Goal: Navigation & Orientation: Find specific page/section

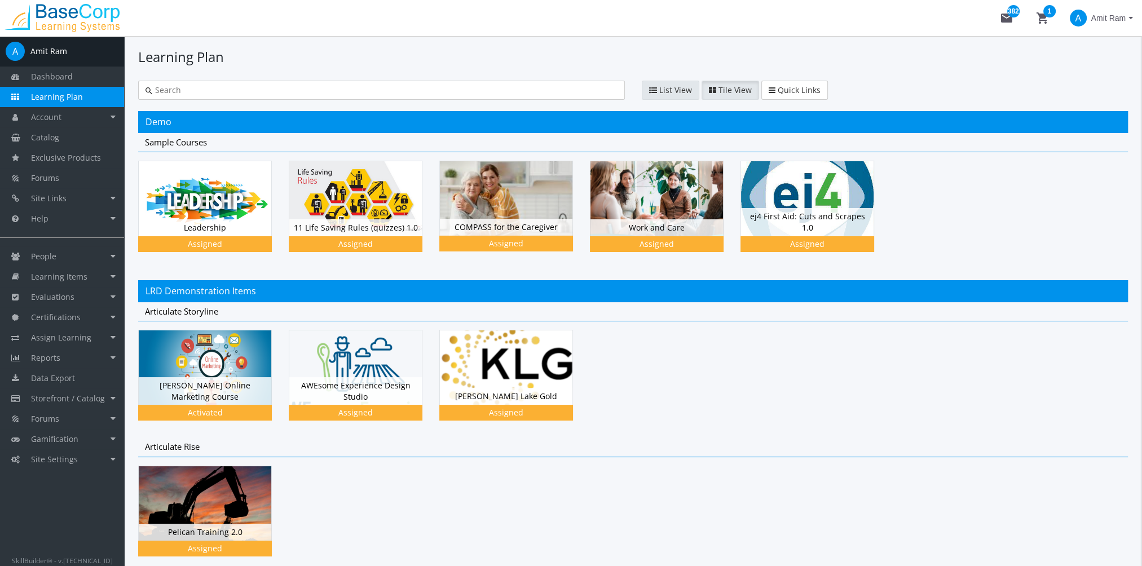
click at [677, 90] on span "List View" at bounding box center [675, 90] width 33 height 11
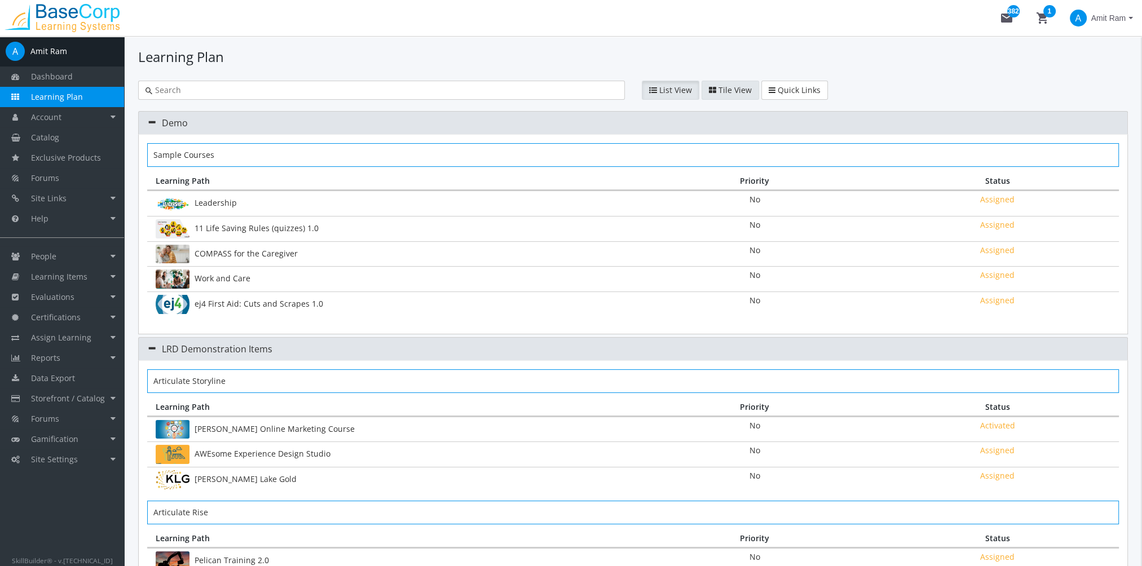
drag, startPoint x: 720, startPoint y: 89, endPoint x: 679, endPoint y: 96, distance: 41.2
click at [720, 89] on span "Tile View" at bounding box center [734, 90] width 33 height 11
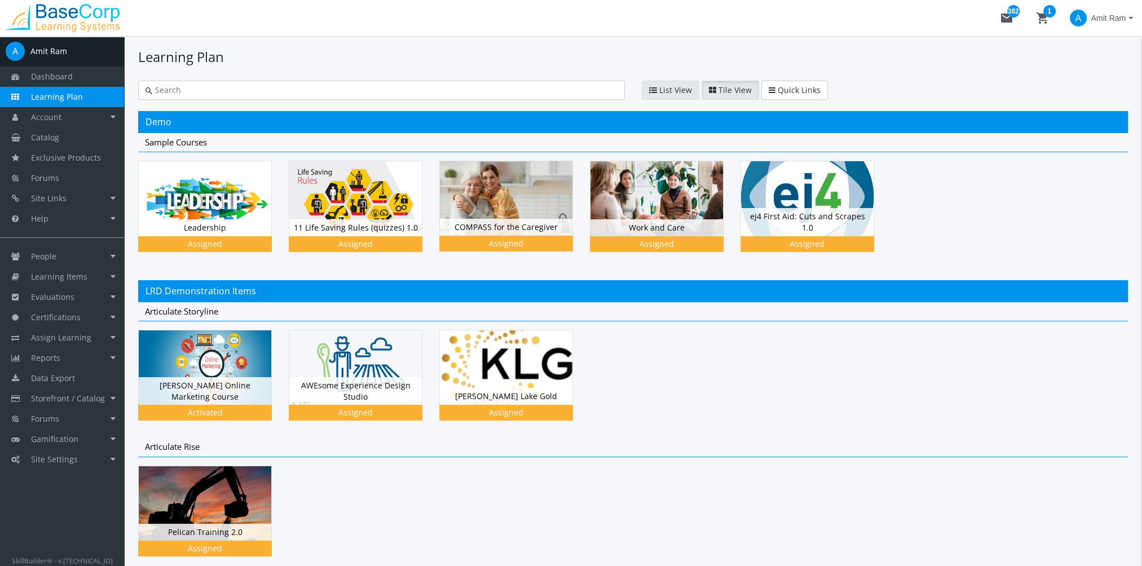
click at [674, 94] on span "List View" at bounding box center [675, 90] width 33 height 11
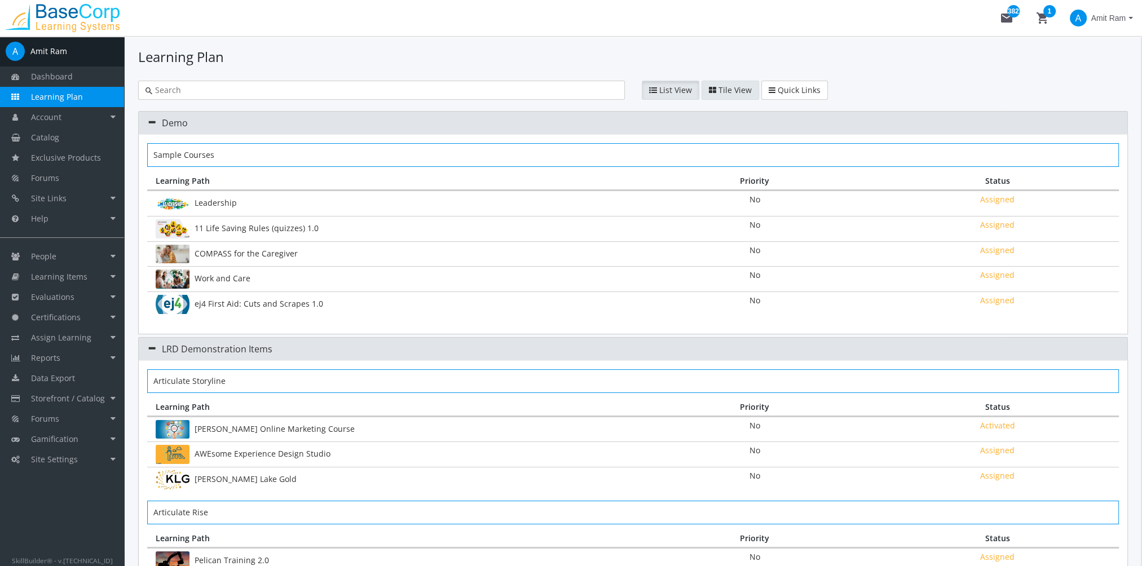
click at [726, 93] on span "Tile View" at bounding box center [734, 90] width 33 height 11
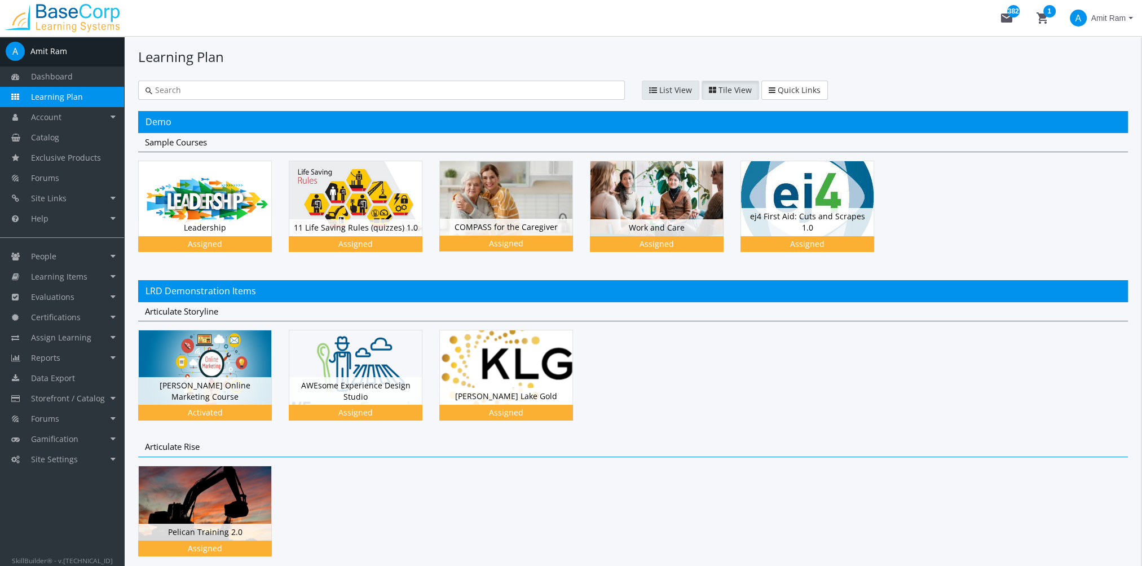
click at [676, 93] on span "List View" at bounding box center [675, 90] width 33 height 11
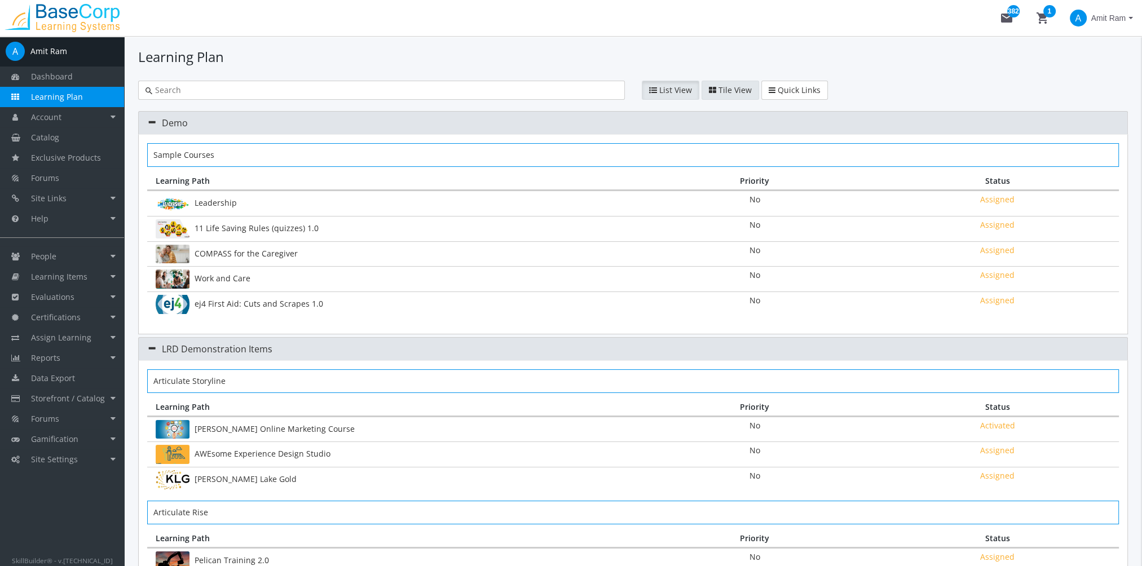
click at [712, 95] on button "Tile View" at bounding box center [730, 90] width 58 height 19
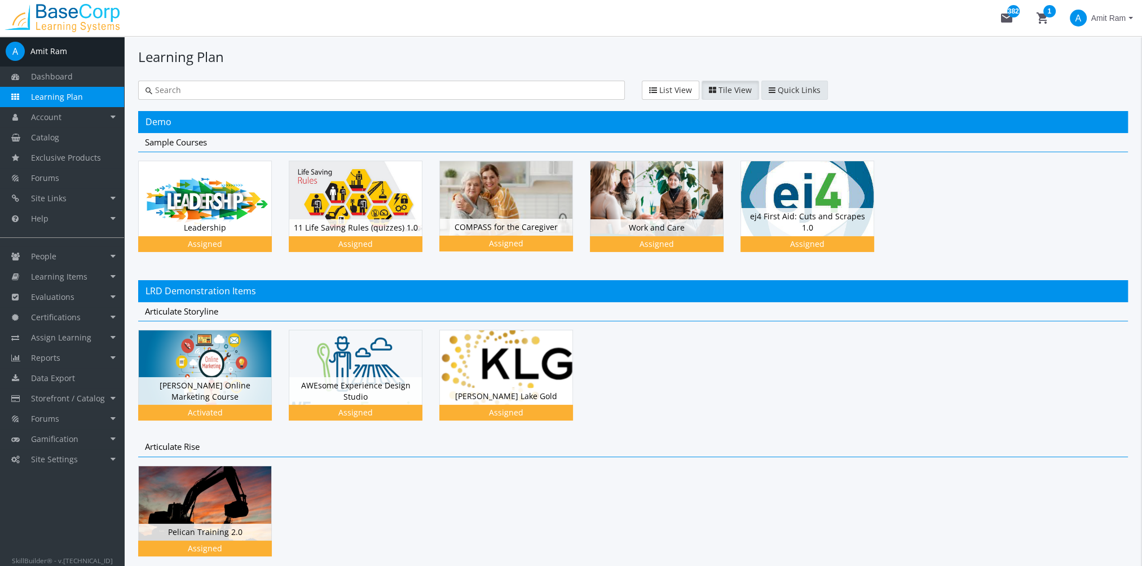
click at [786, 90] on span "Quick Links" at bounding box center [798, 90] width 43 height 11
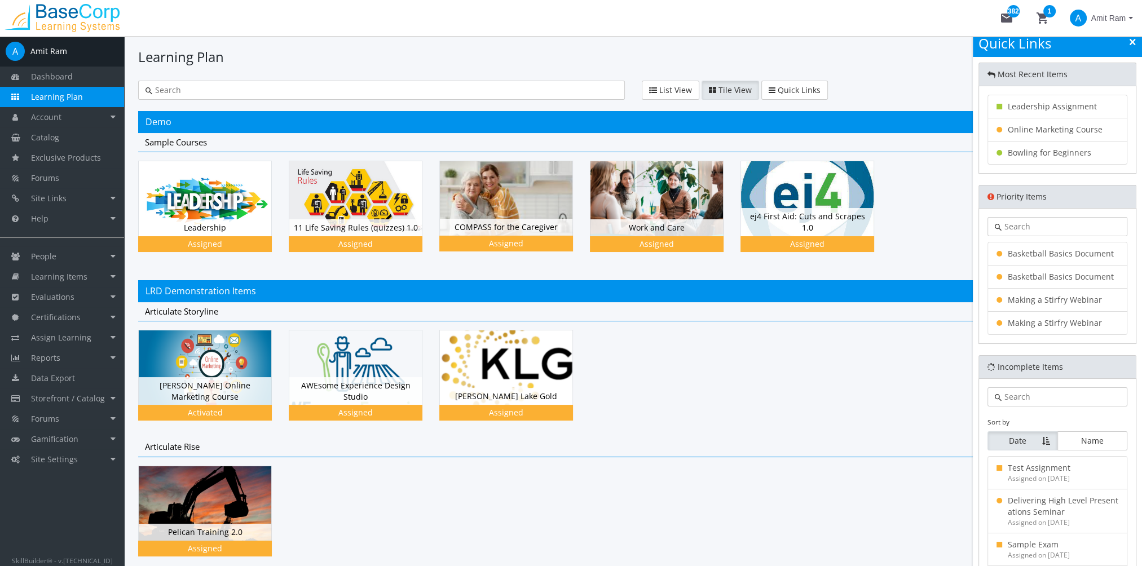
click at [1130, 46] on link at bounding box center [1132, 42] width 7 height 12
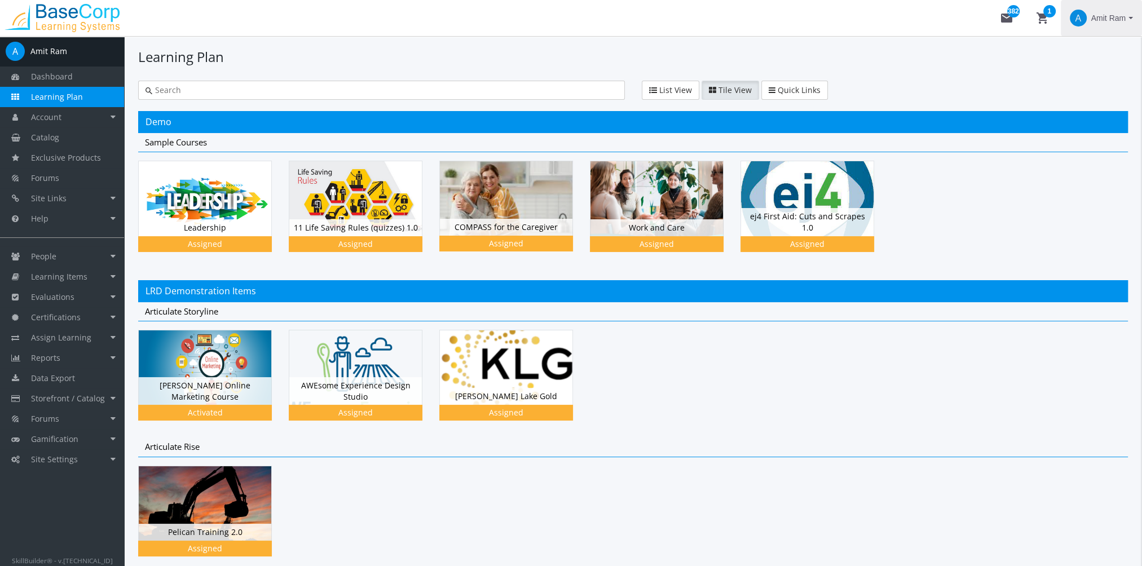
click at [1116, 20] on span "Amit Ram" at bounding box center [1108, 18] width 34 height 20
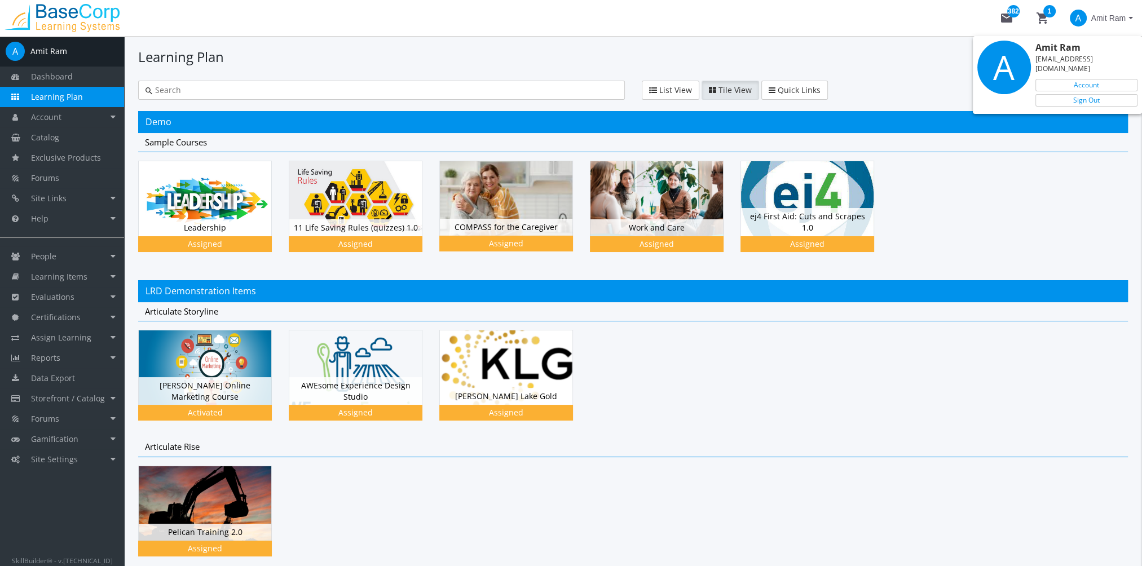
click at [962, 17] on div at bounding box center [571, 283] width 1142 height 566
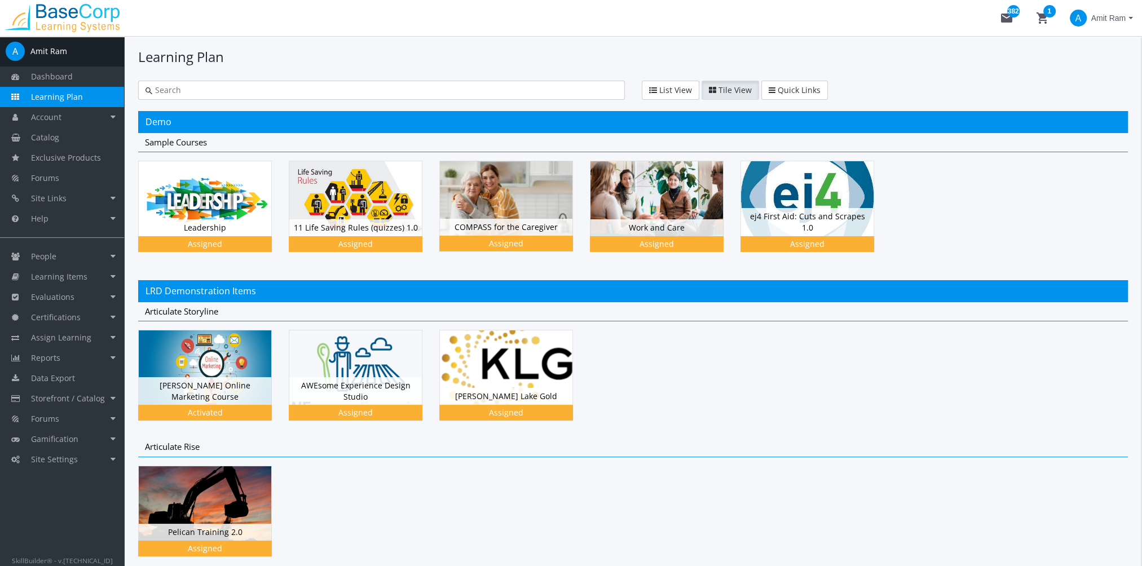
click at [231, 195] on img at bounding box center [205, 197] width 132 height 74
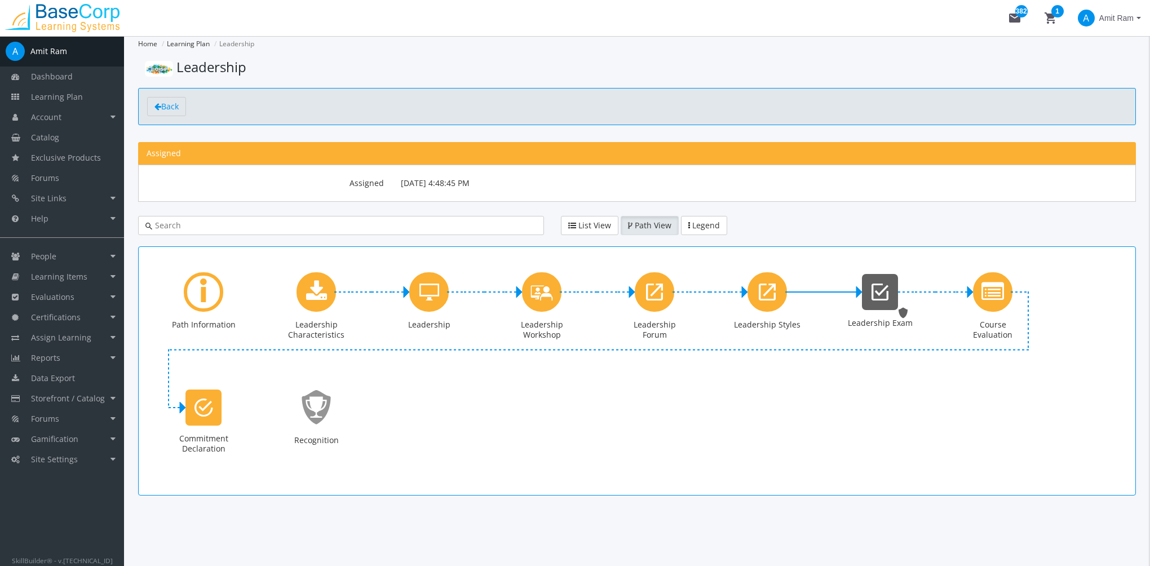
click at [874, 289] on icon "Leadership Exam" at bounding box center [880, 292] width 17 height 23
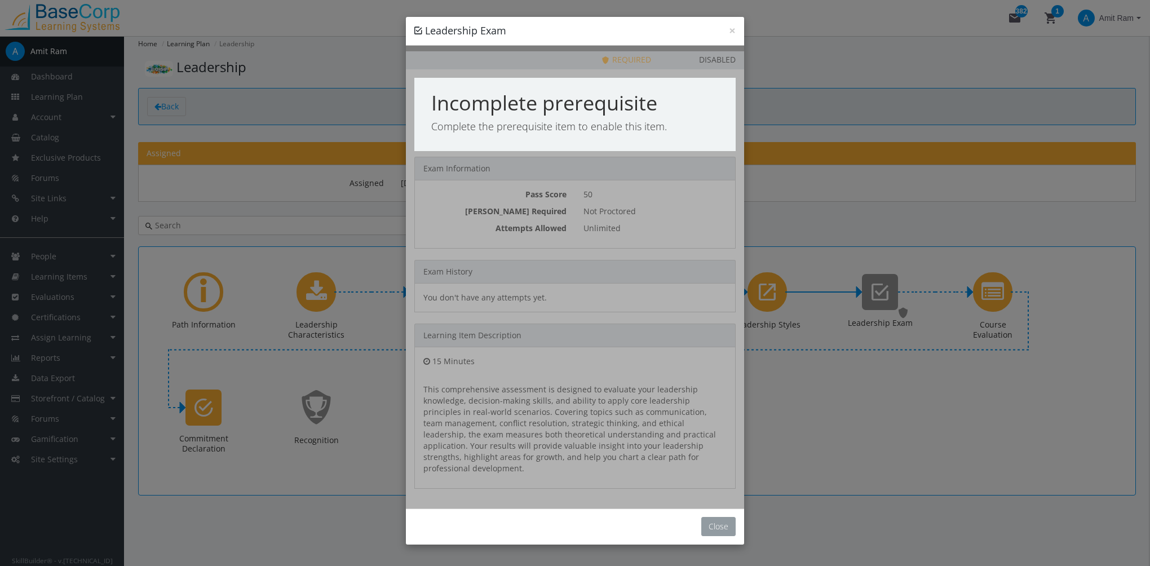
click at [719, 517] on button "Close" at bounding box center [718, 526] width 34 height 19
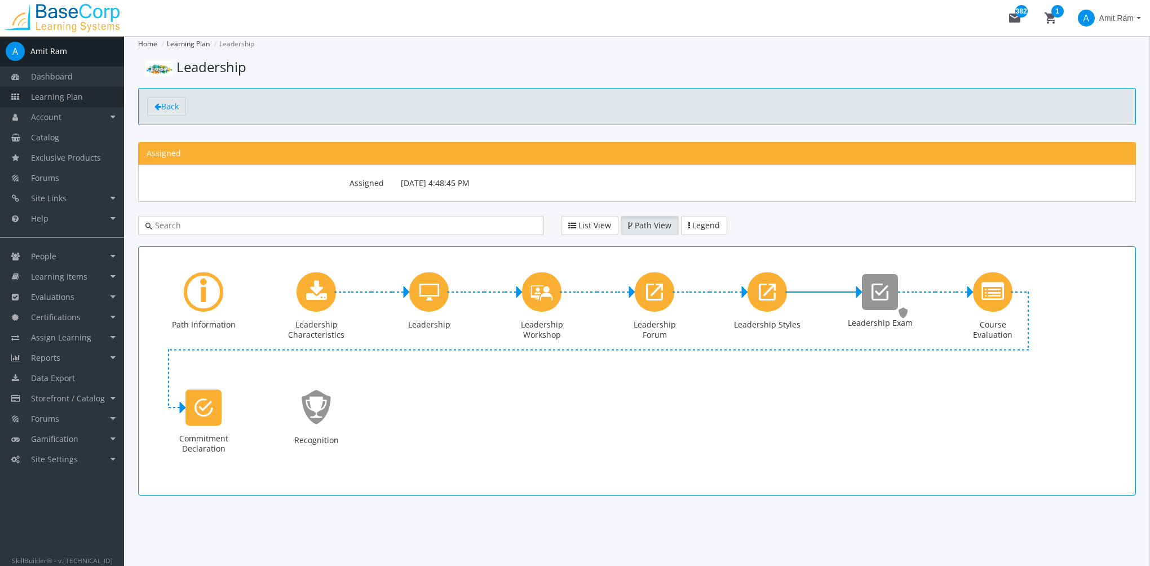
click at [75, 89] on link "Learning Plan" at bounding box center [62, 97] width 124 height 20
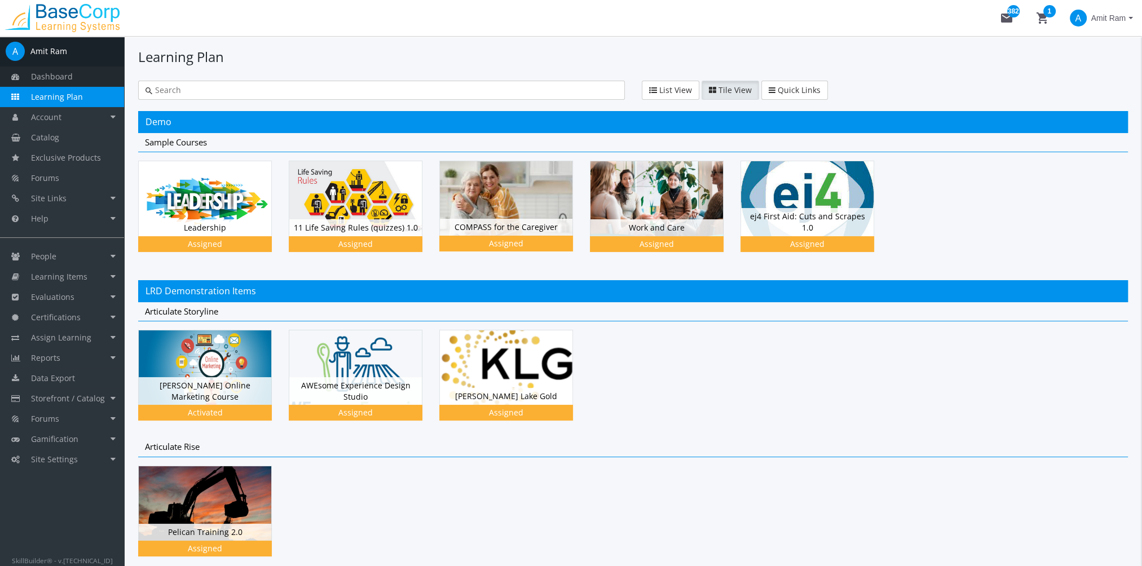
click at [69, 74] on span "Dashboard" at bounding box center [52, 76] width 42 height 11
